Goal: Find contact information: Find contact information

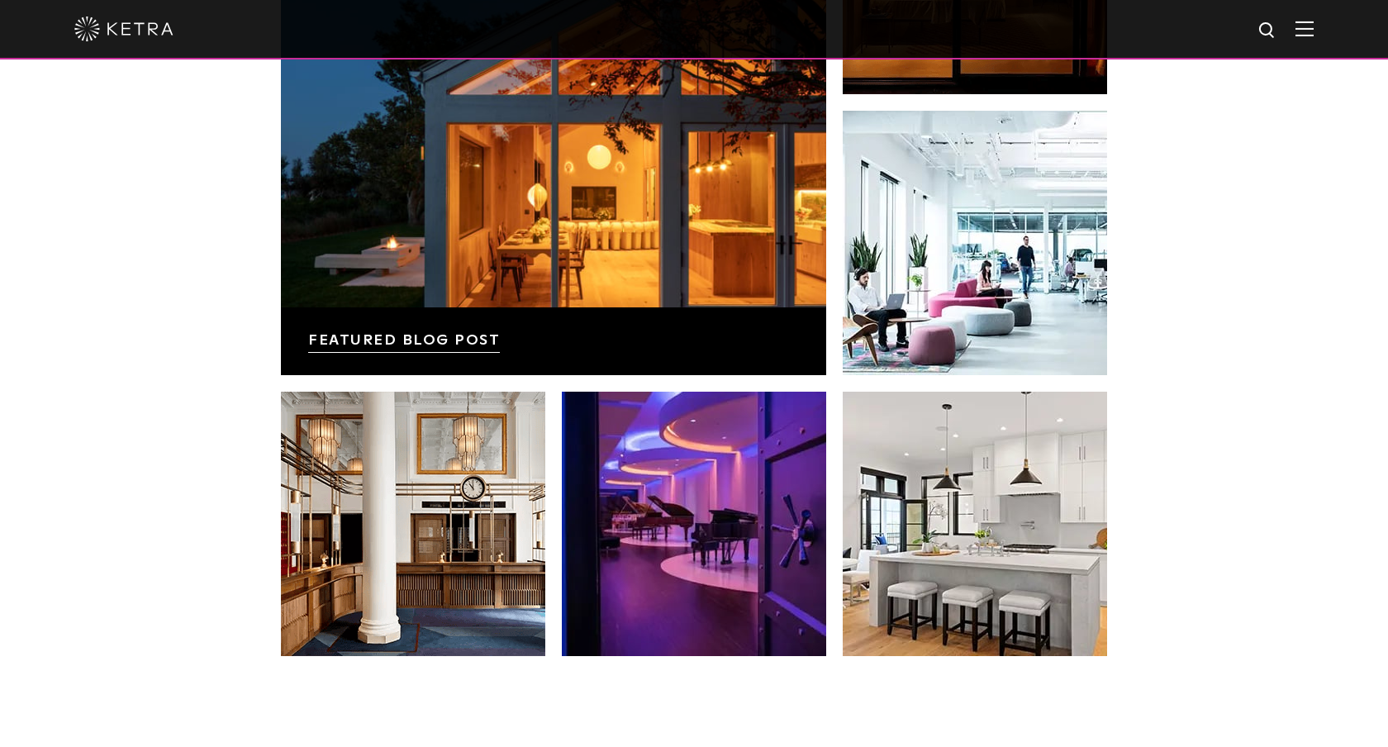
scroll to position [3472, 0]
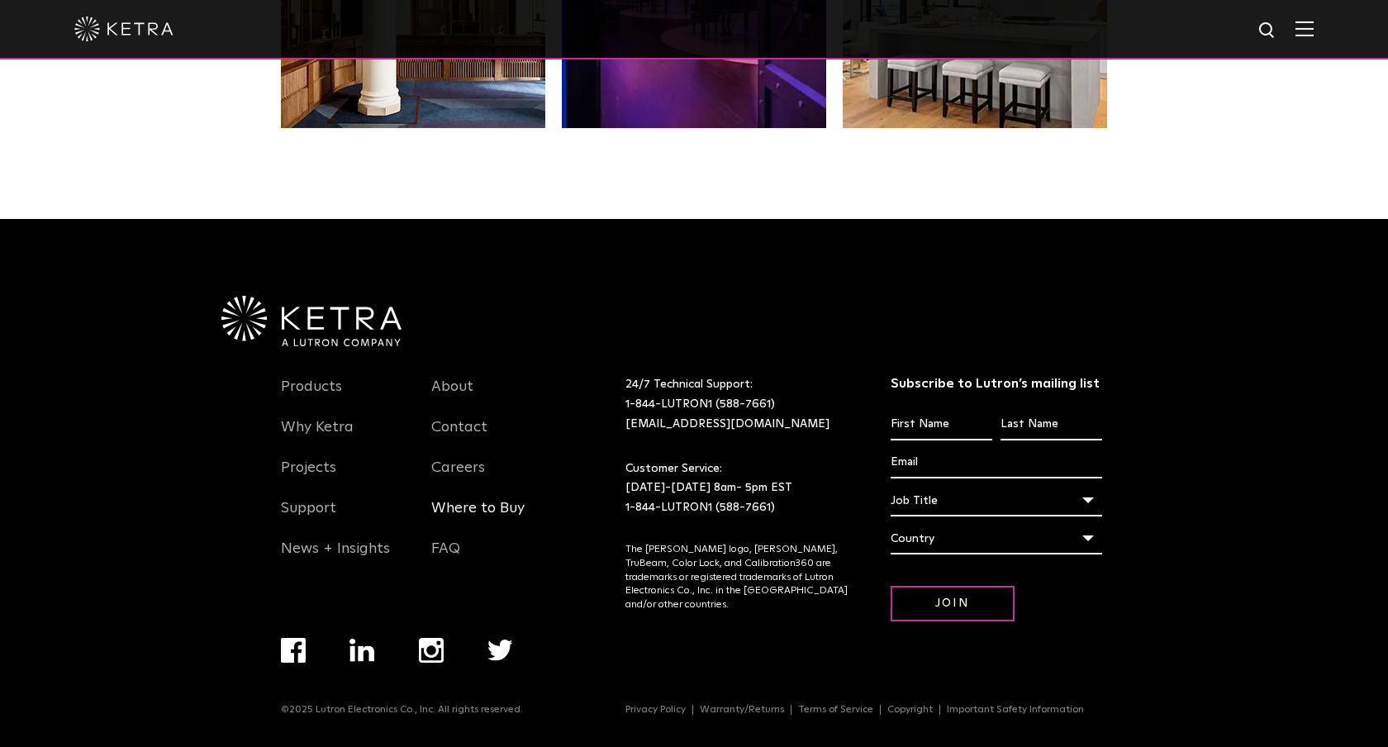
click at [502, 507] on link "Where to Buy" at bounding box center [477, 518] width 93 height 38
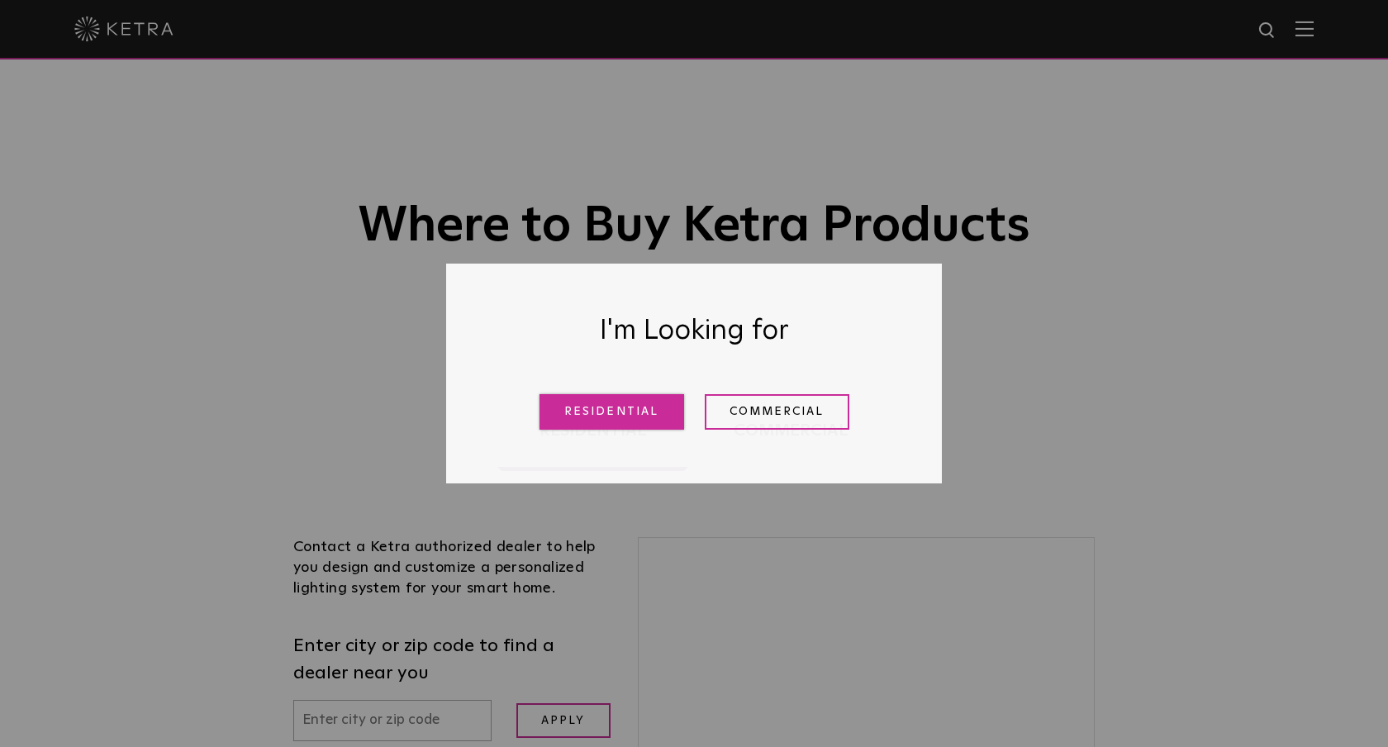
click at [607, 424] on link "Residential" at bounding box center [612, 412] width 145 height 36
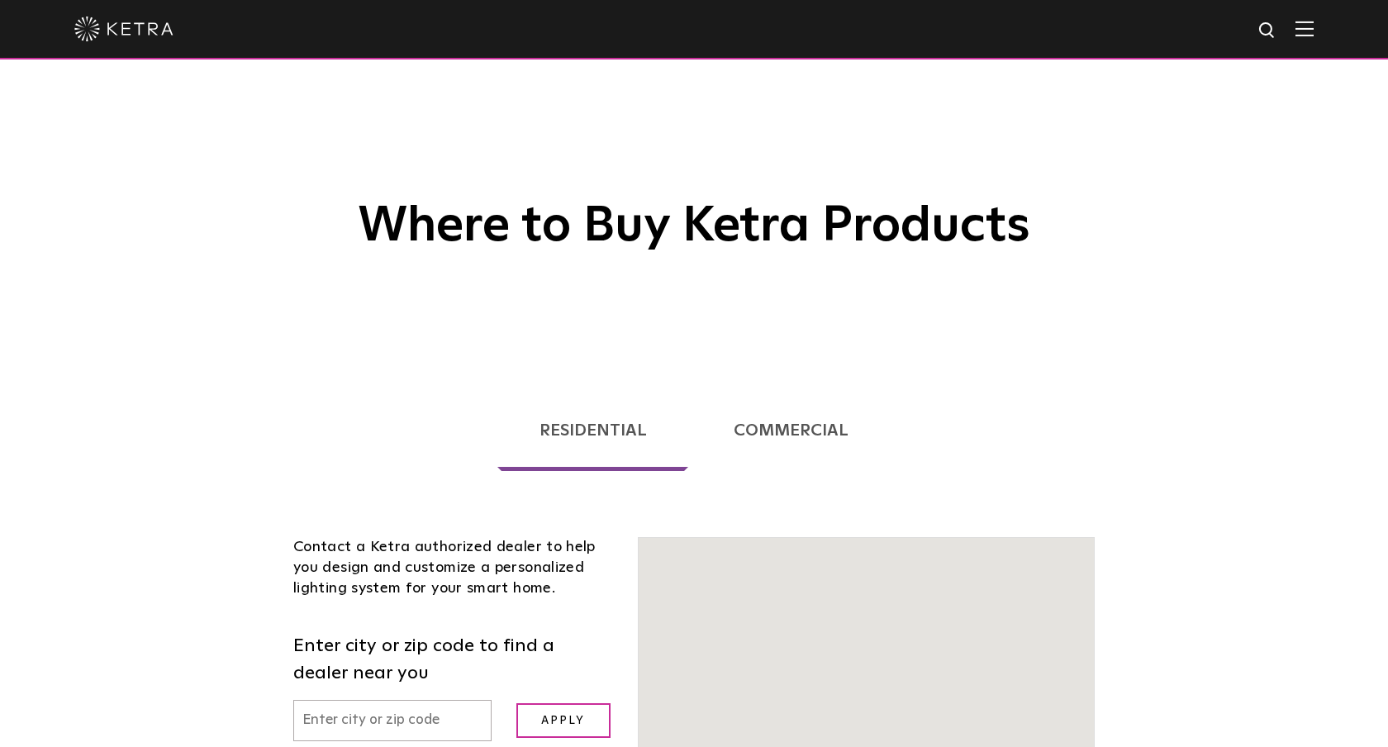
scroll to position [421, 0]
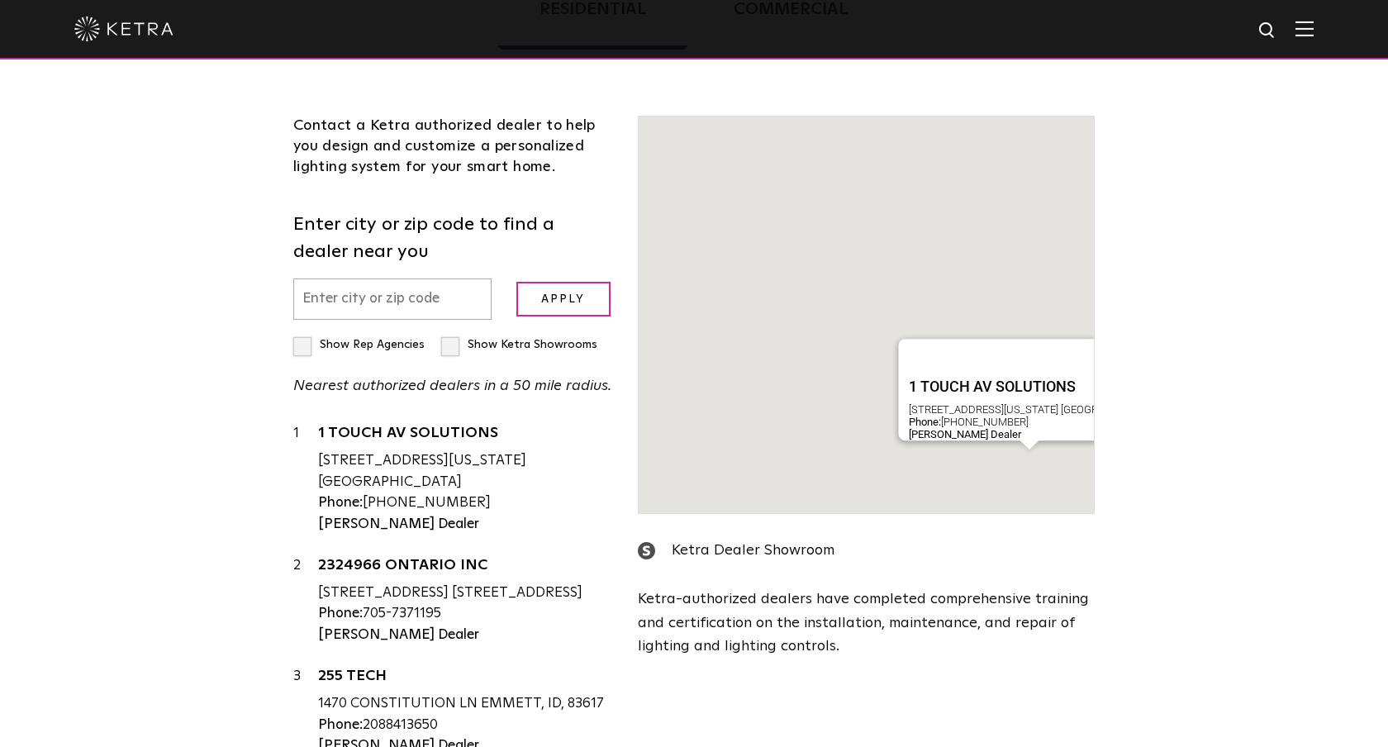
click at [358, 236] on label "Enter city or zip code to find a dealer near you" at bounding box center [453, 239] width 320 height 55
click at [388, 225] on label "Enter city or zip code to find a dealer near you" at bounding box center [453, 239] width 320 height 55
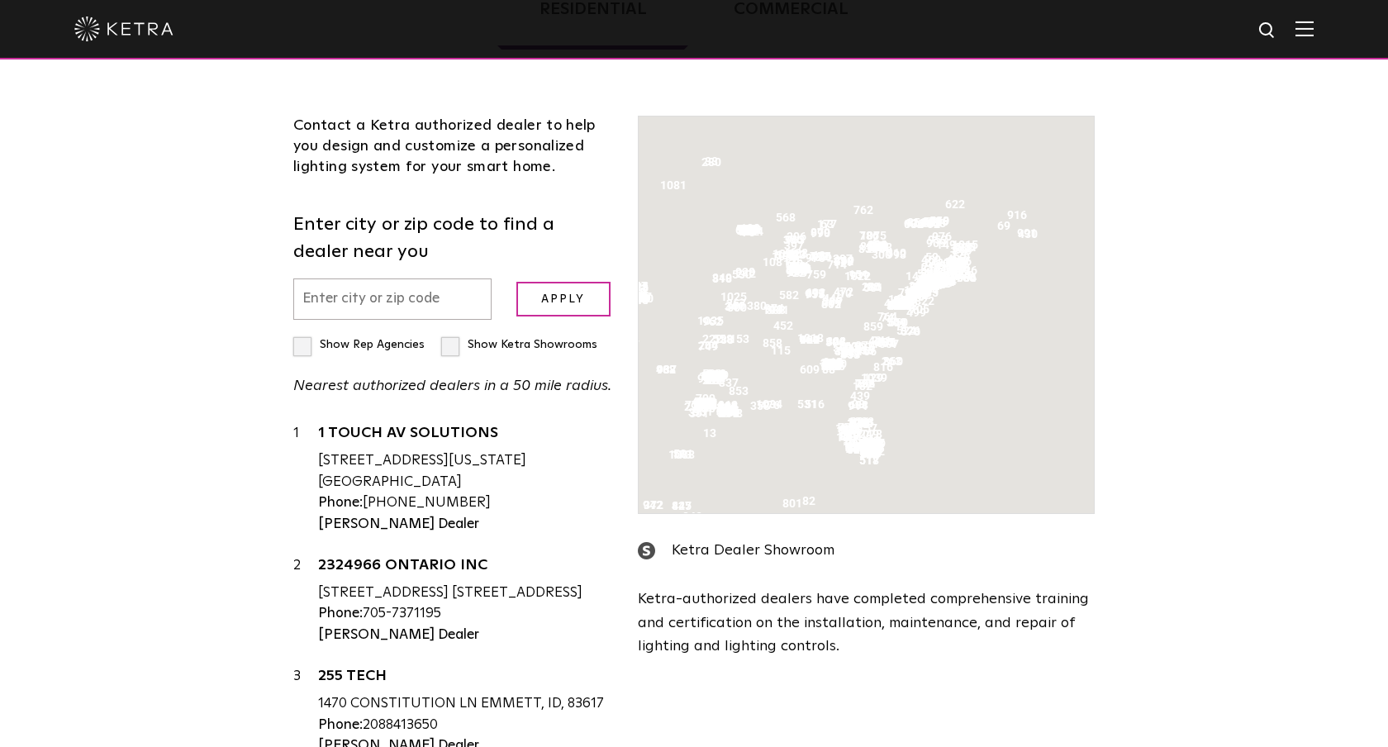
click at [386, 279] on input "text" at bounding box center [392, 300] width 198 height 42
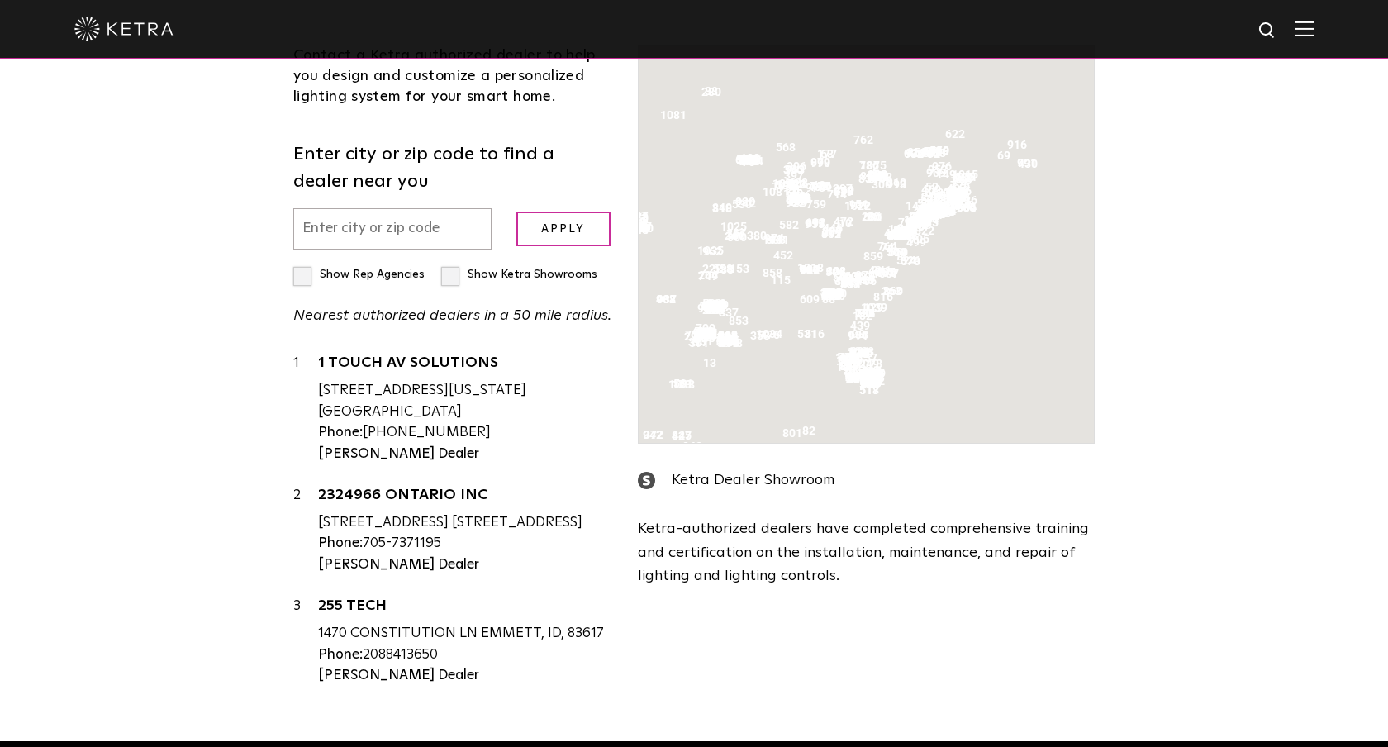
scroll to position [0, 0]
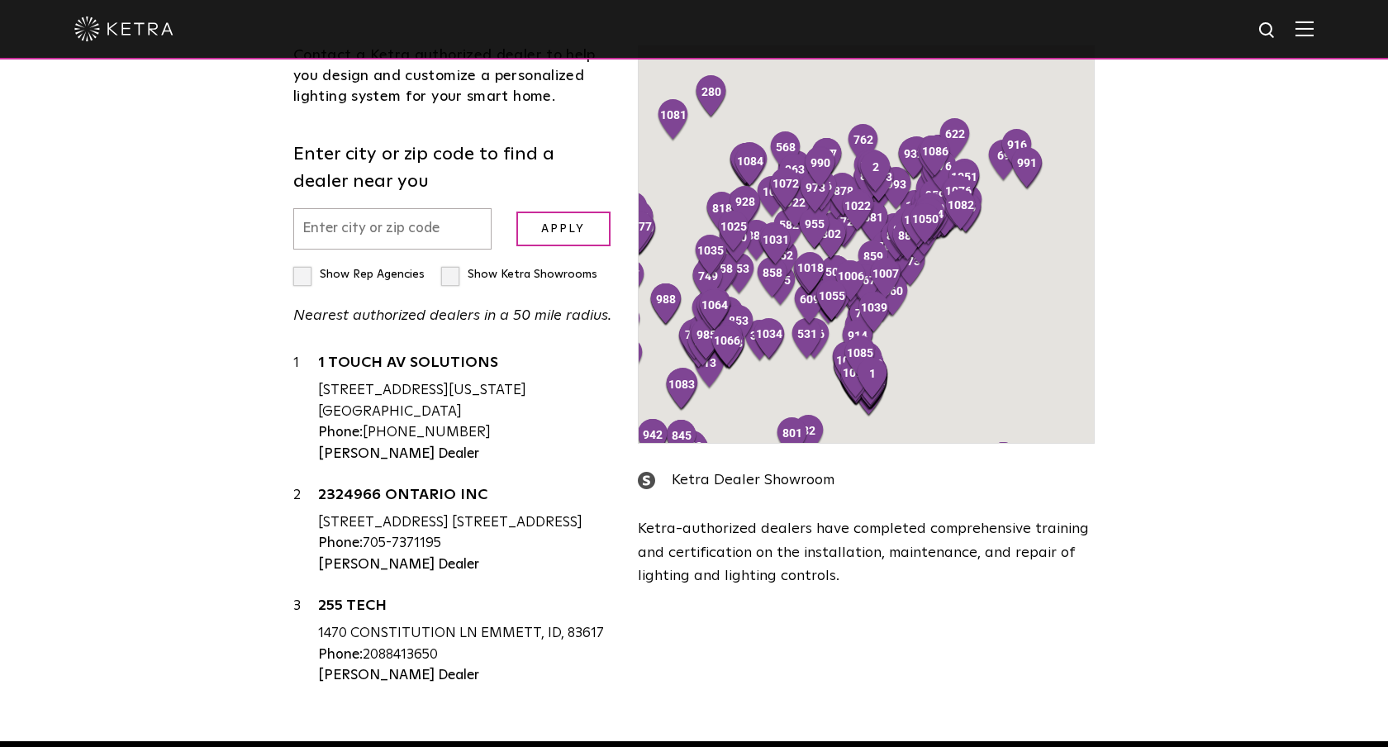
click at [386, 235] on input "text" at bounding box center [392, 229] width 198 height 42
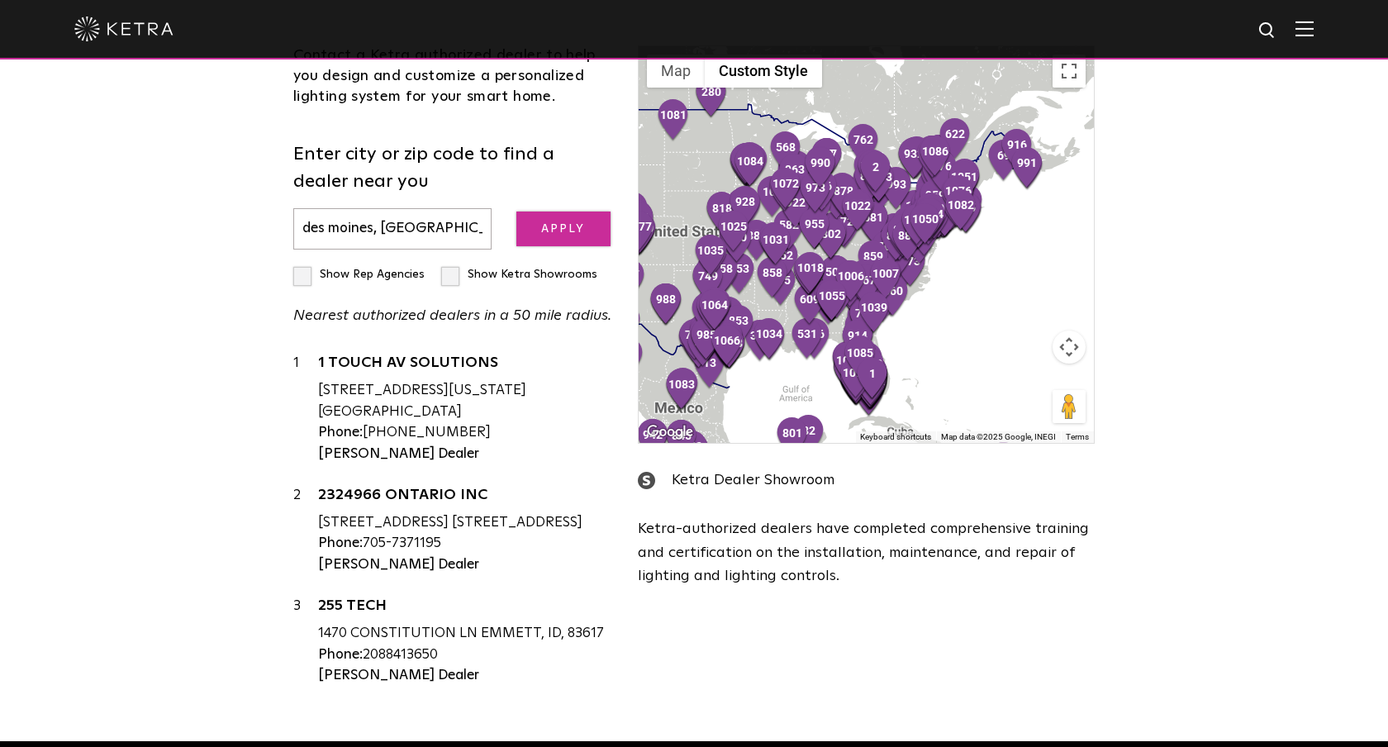
type input "des moines, [GEOGRAPHIC_DATA]"
click at [553, 221] on input "Apply" at bounding box center [564, 230] width 94 height 36
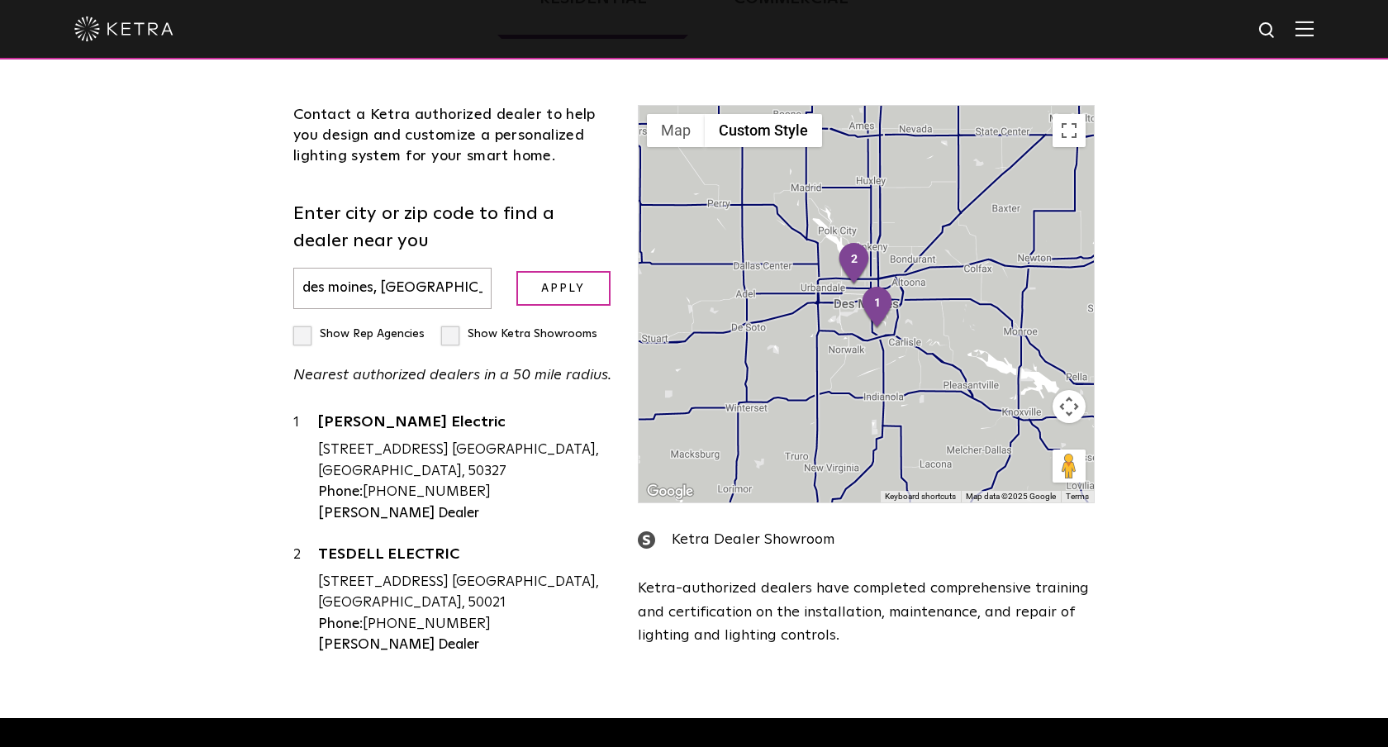
scroll to position [431, 0]
